Goal: Find specific page/section: Find specific page/section

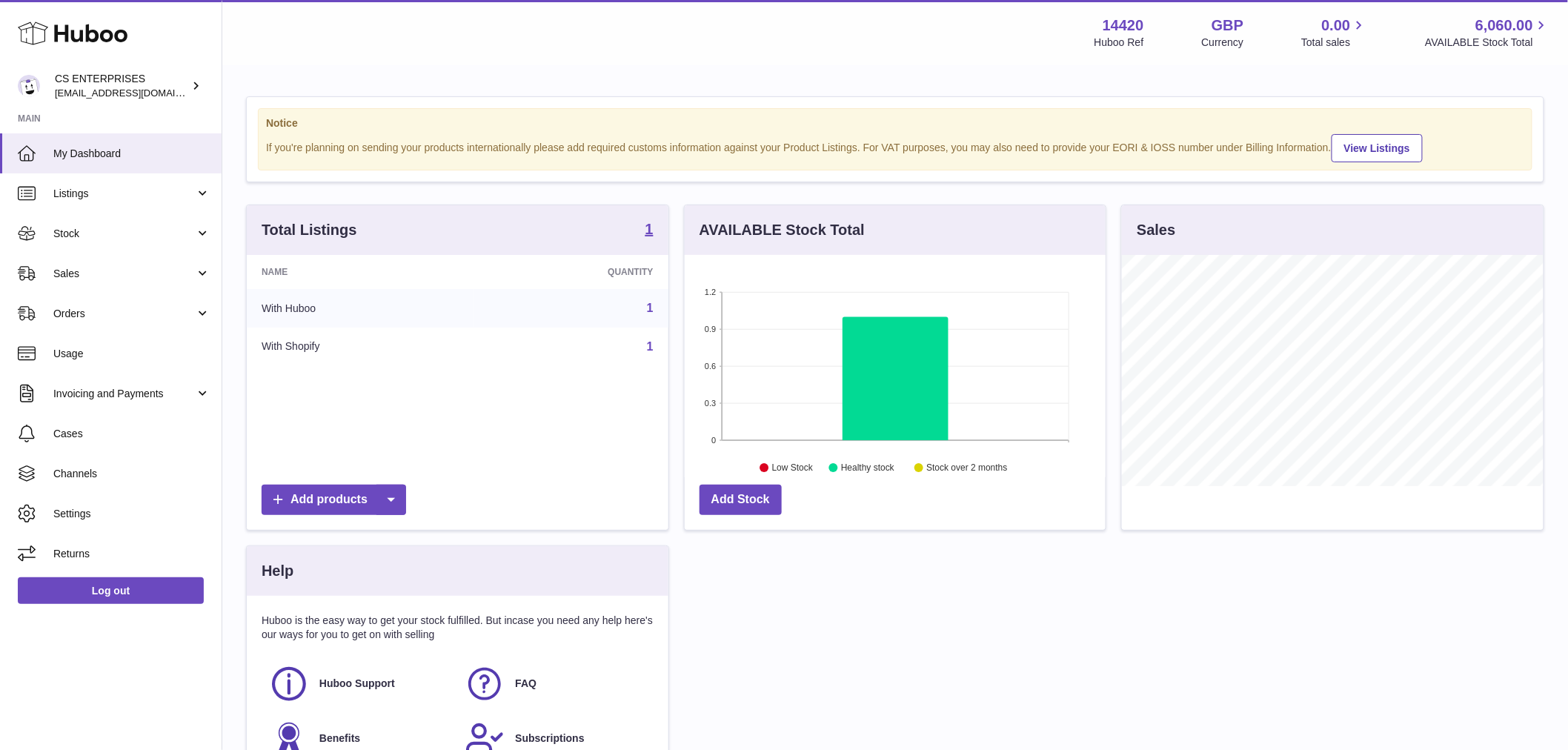
scroll to position [232, 421]
click at [140, 238] on span "Stock" at bounding box center [124, 233] width 141 height 14
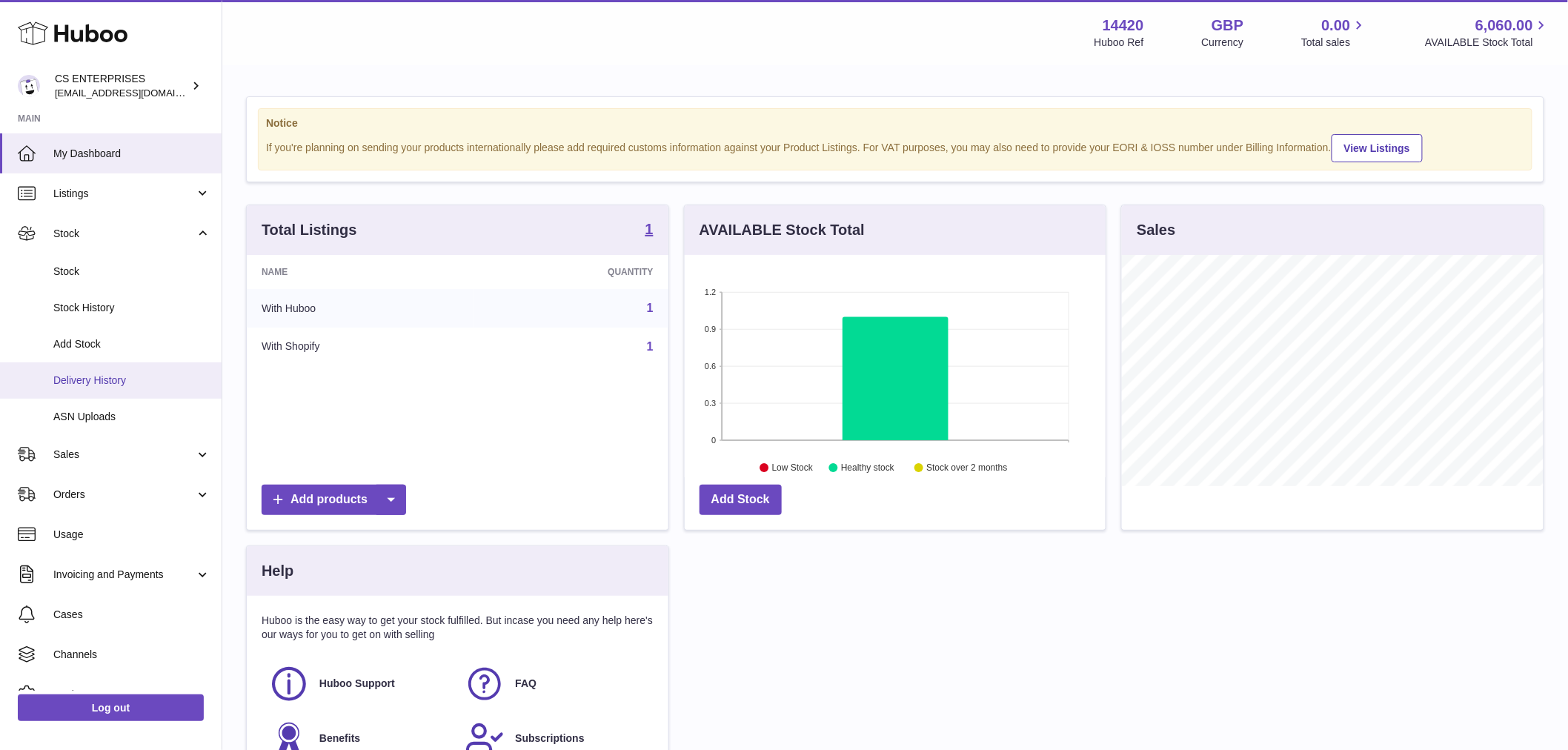
click at [135, 383] on span "Delivery History" at bounding box center [131, 380] width 157 height 14
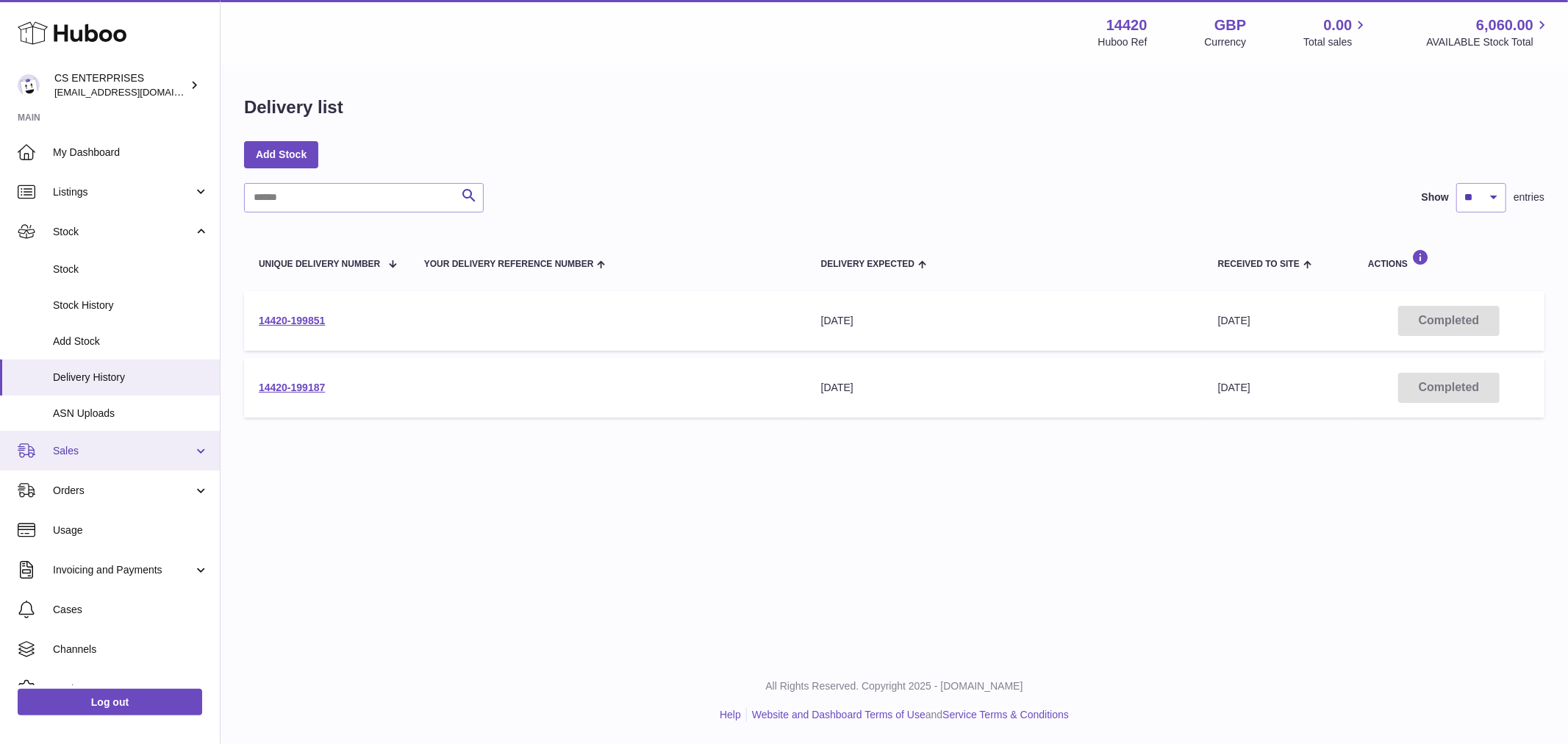
click at [96, 447] on span "Sales" at bounding box center [123, 451] width 140 height 14
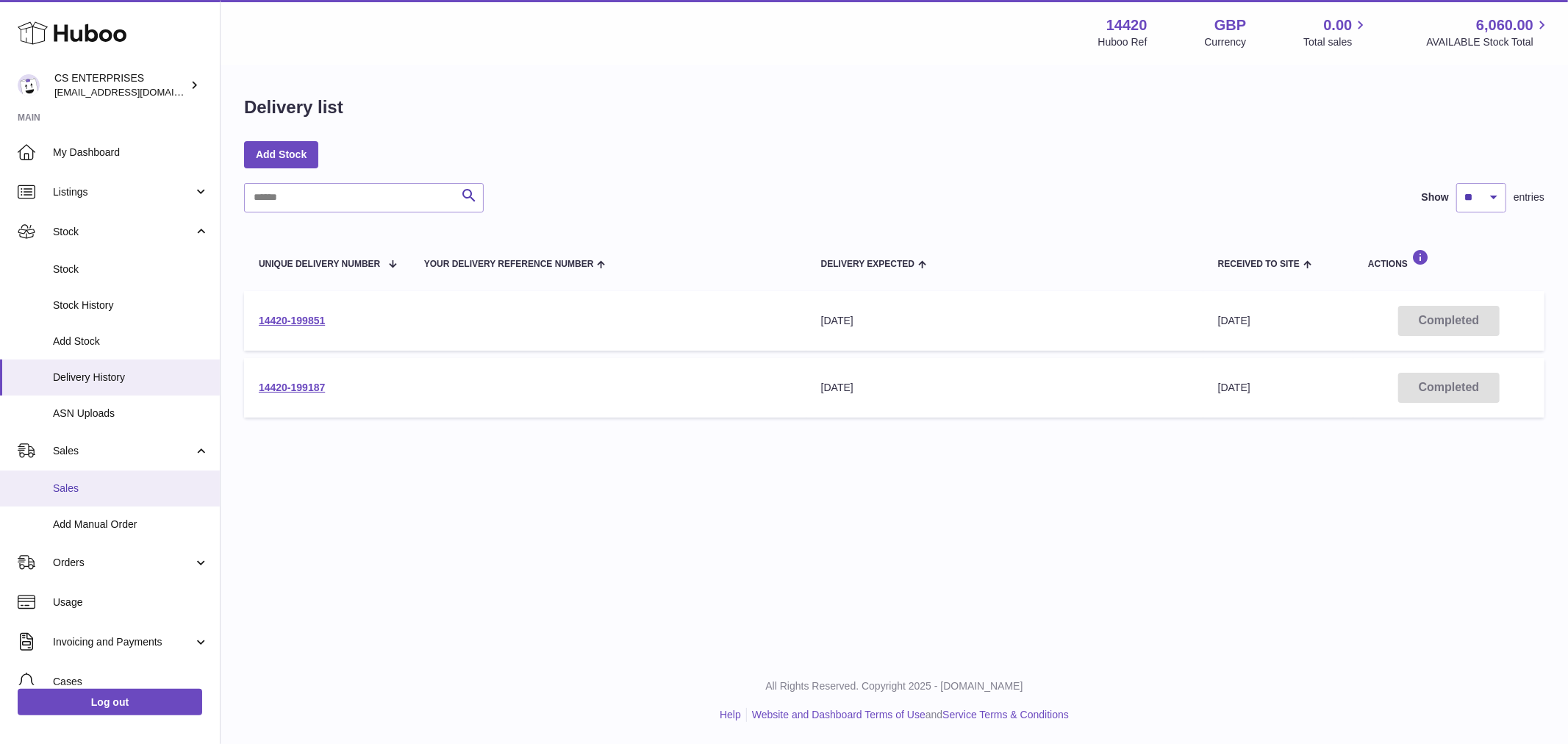
click at [100, 491] on span "Sales" at bounding box center [130, 488] width 156 height 14
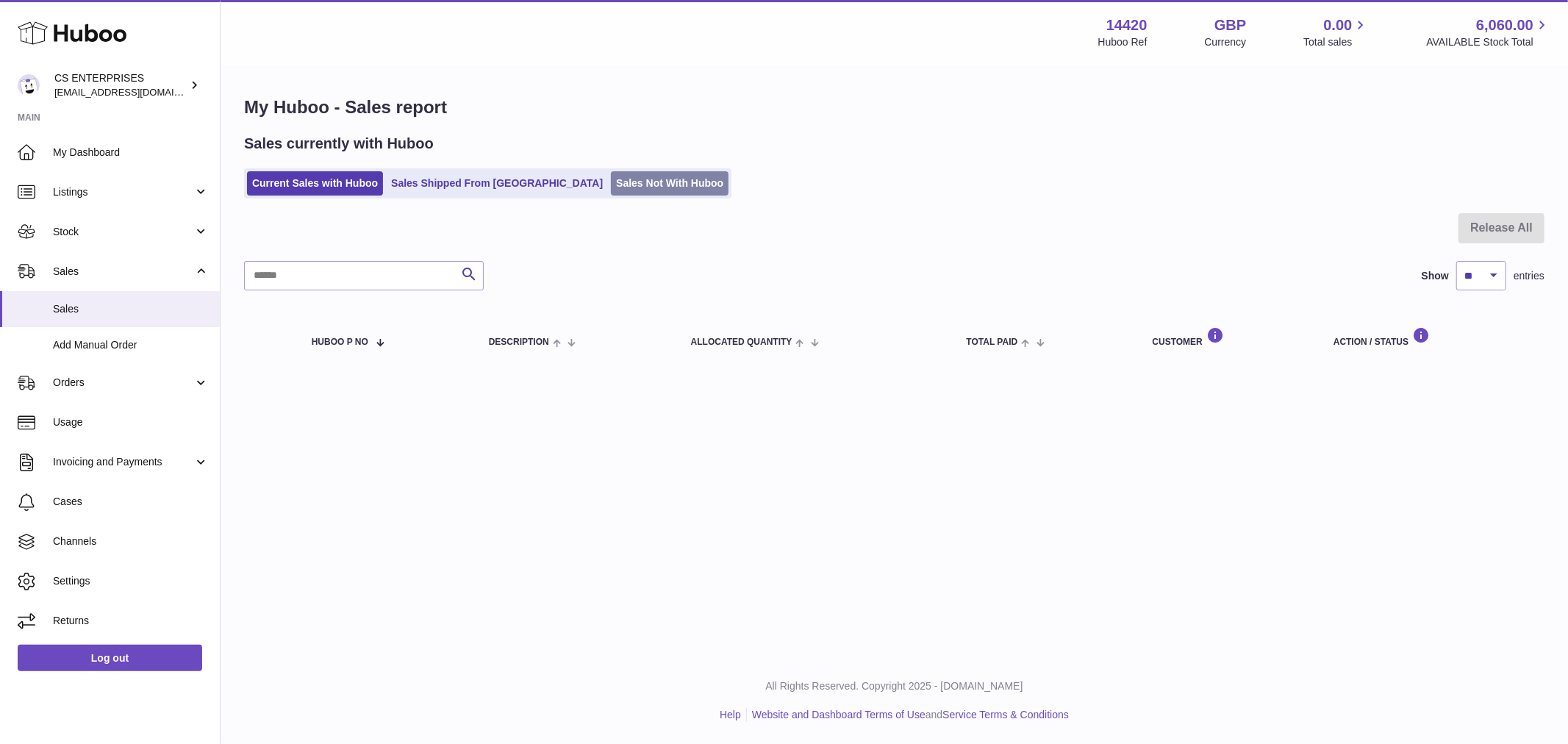
click at [613, 184] on link "Sales Not With Huboo" at bounding box center [670, 183] width 117 height 24
